Goal: Task Accomplishment & Management: Manage account settings

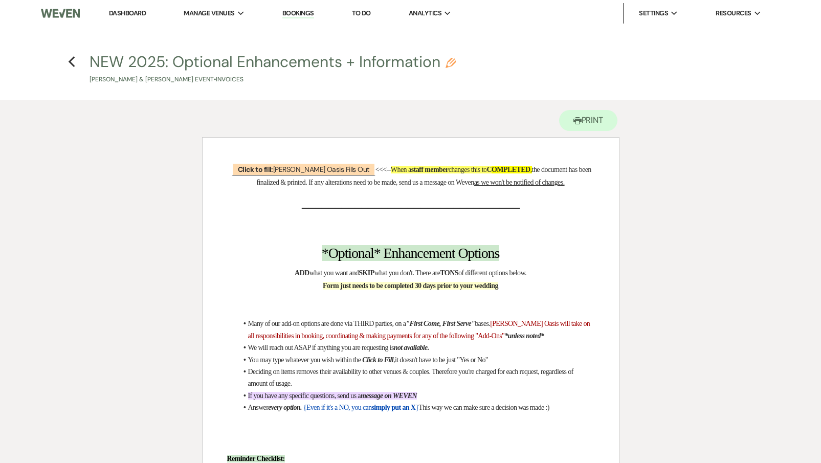
click at [106, 20] on li "Dashboard" at bounding box center [127, 13] width 47 height 20
click at [118, 15] on link "Dashboard" at bounding box center [127, 13] width 37 height 9
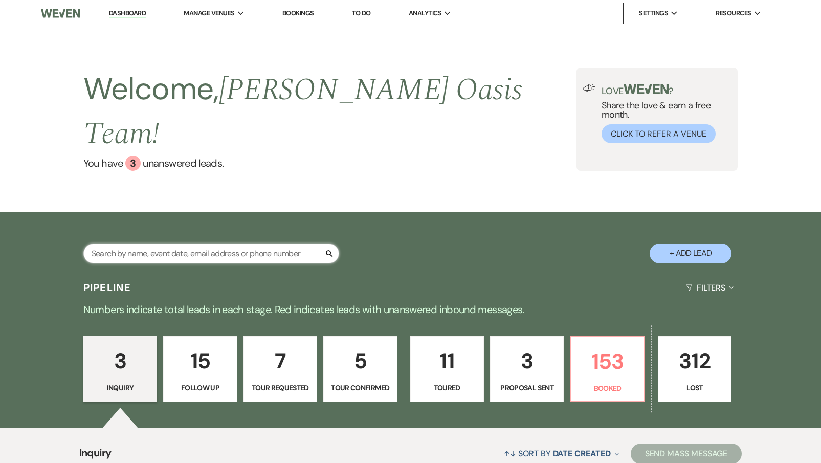
click at [97, 243] on input "text" at bounding box center [211, 253] width 256 height 20
type input "s"
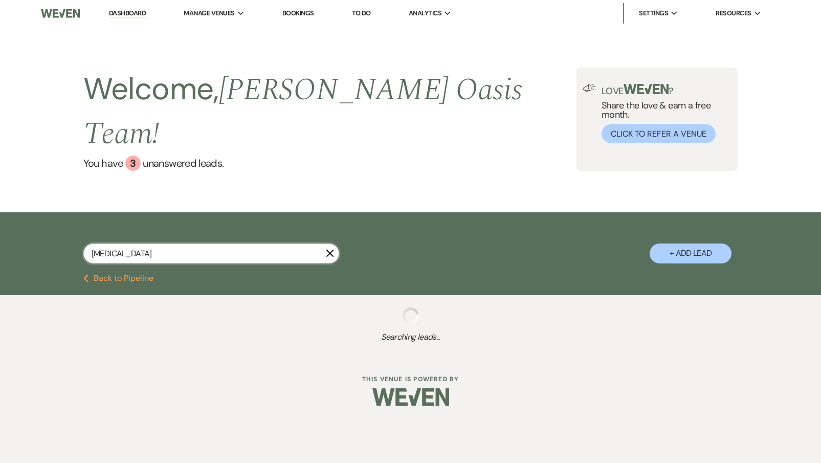
type input "allie"
select select "6"
select select "8"
select select "5"
select select "8"
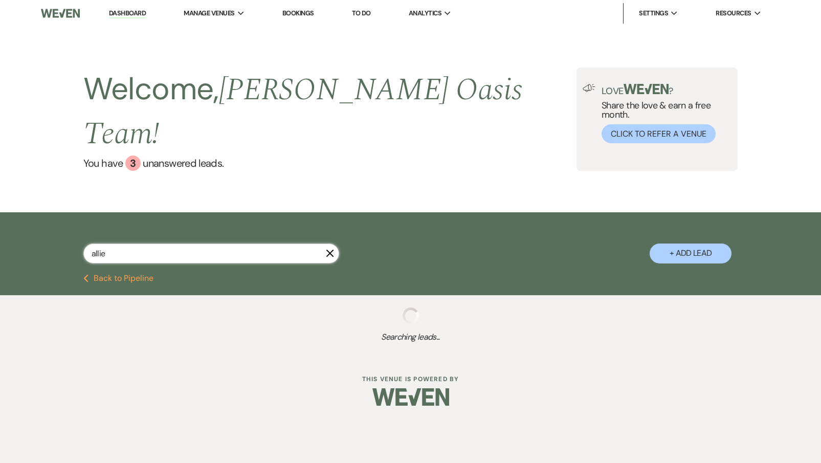
select select "1"
select select "8"
select select "5"
select select "8"
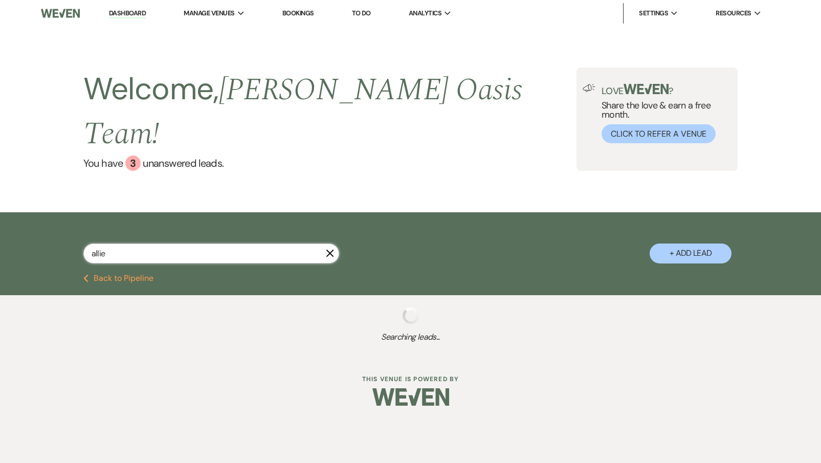
select select "5"
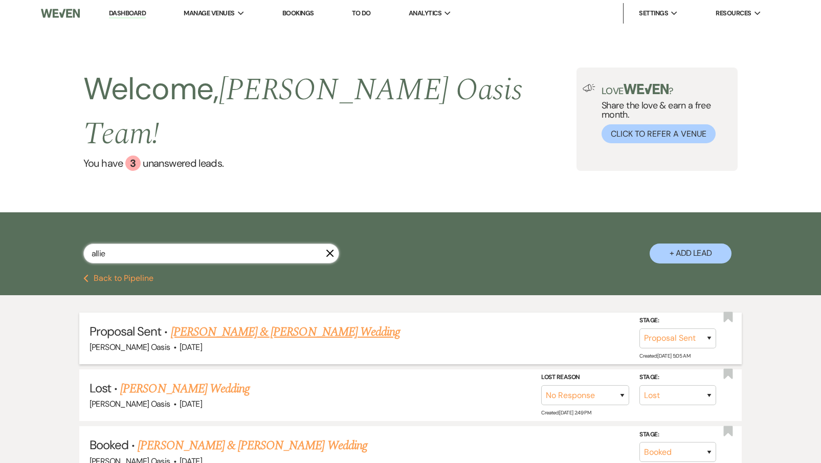
type input "allie"
click at [134, 313] on li "Proposal Sent · [PERSON_NAME] & [PERSON_NAME] Wedding [PERSON_NAME] Oasis · [DA…" at bounding box center [410, 339] width 663 height 52
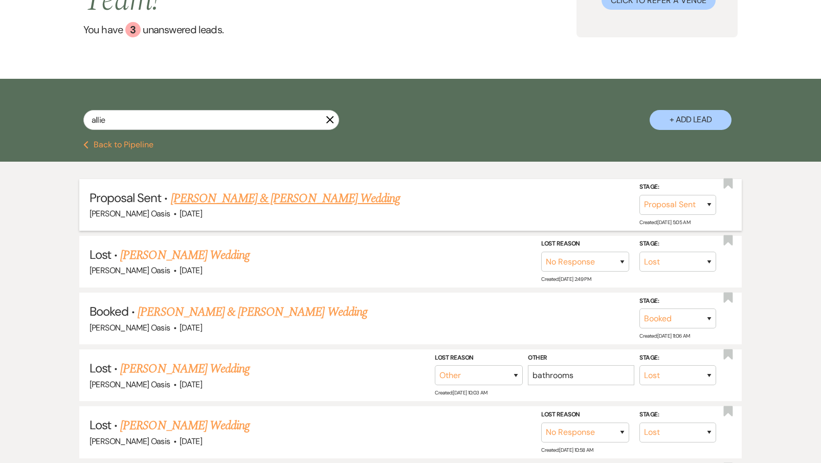
scroll to position [118, 0]
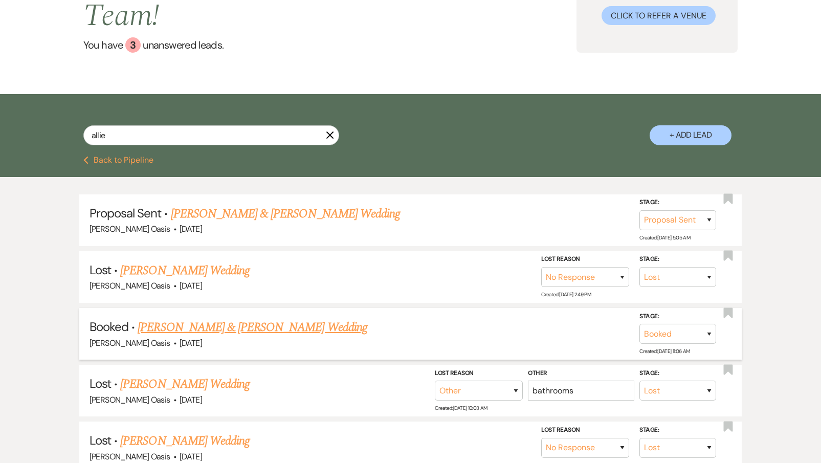
click at [161, 318] on link "[PERSON_NAME] & [PERSON_NAME] Wedding" at bounding box center [252, 327] width 229 height 18
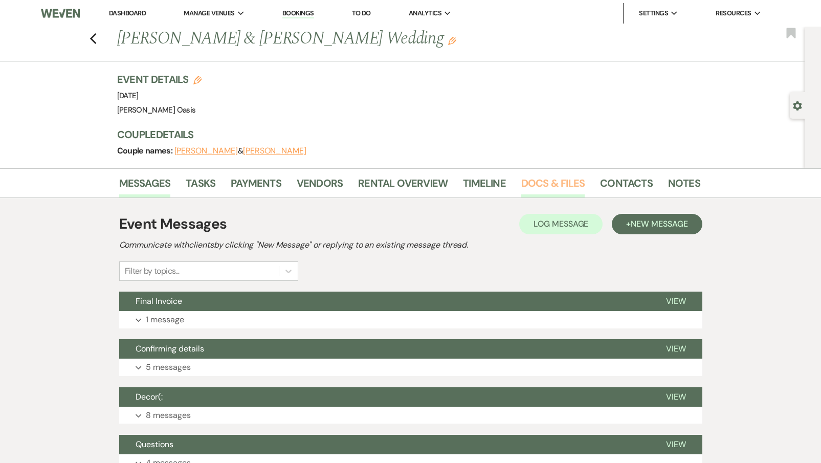
click at [562, 189] on link "Docs & Files" at bounding box center [552, 186] width 63 height 23
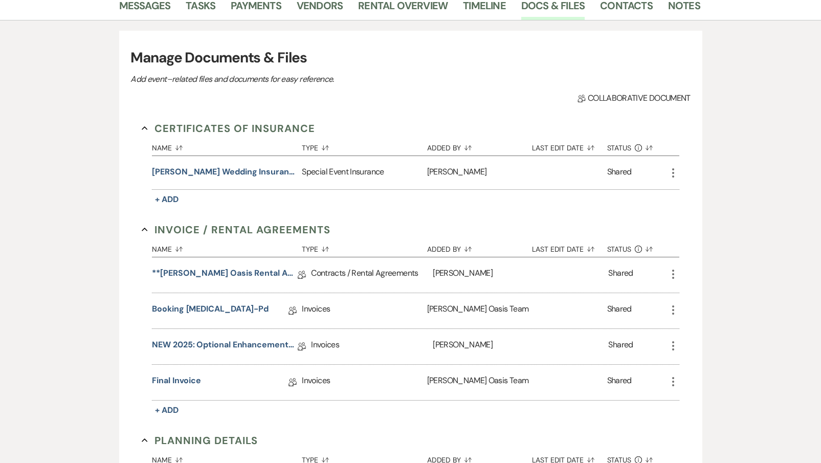
scroll to position [178, 0]
click at [175, 346] on link "NEW 2025: Optional Enhancements + Information" at bounding box center [225, 347] width 146 height 16
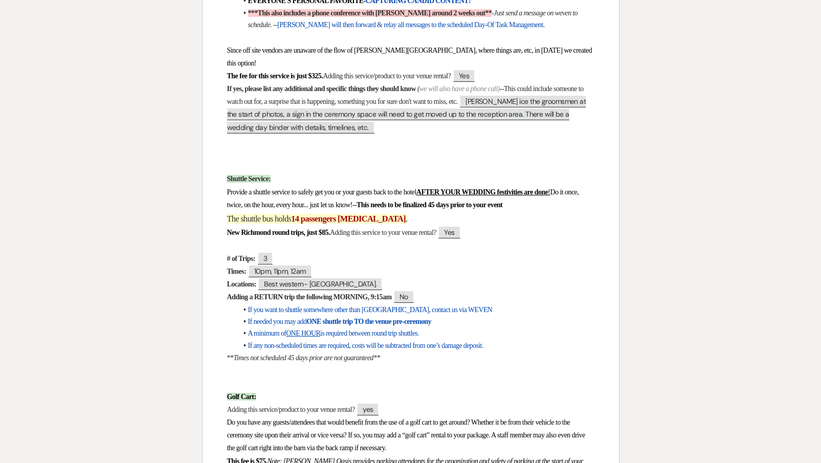
scroll to position [3076, 0]
